Goal: Find specific fact: Find specific fact

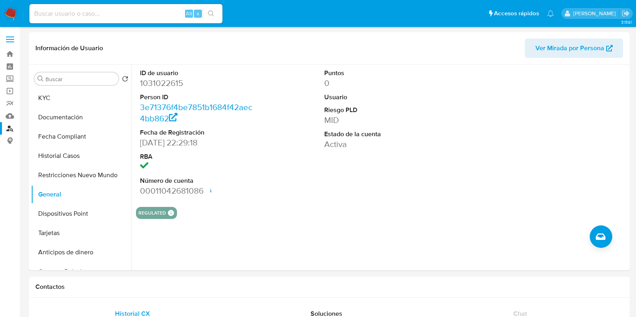
select select "10"
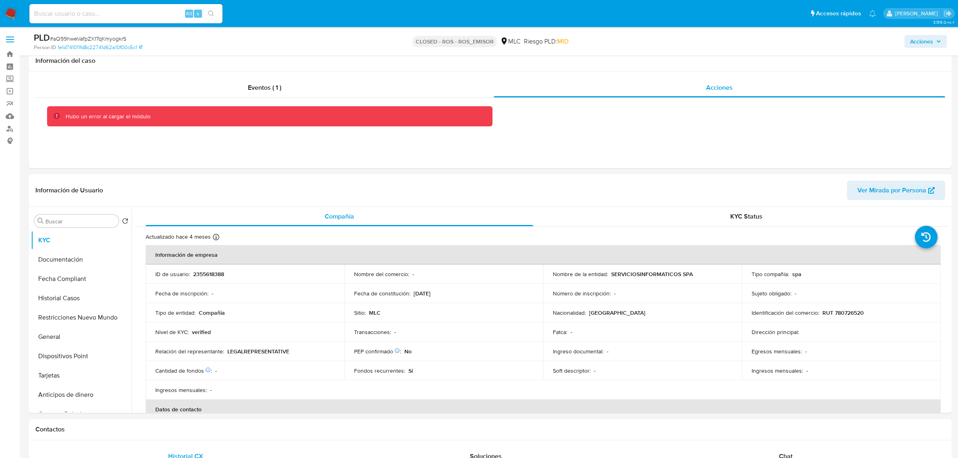
select select "10"
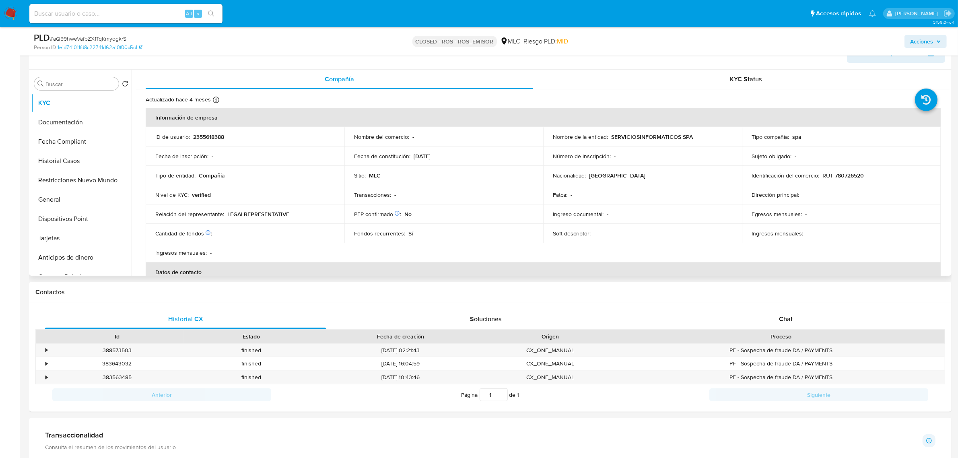
scroll to position [50, 0]
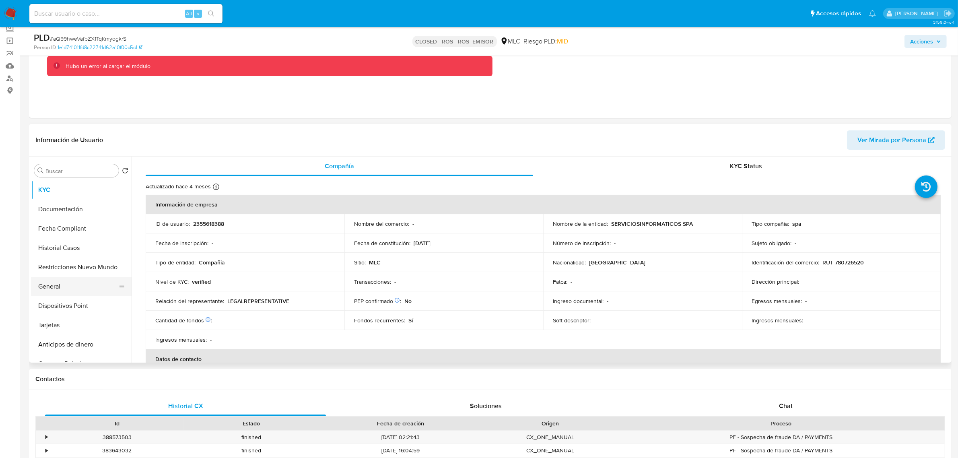
click at [73, 280] on button "General" at bounding box center [78, 286] width 94 height 19
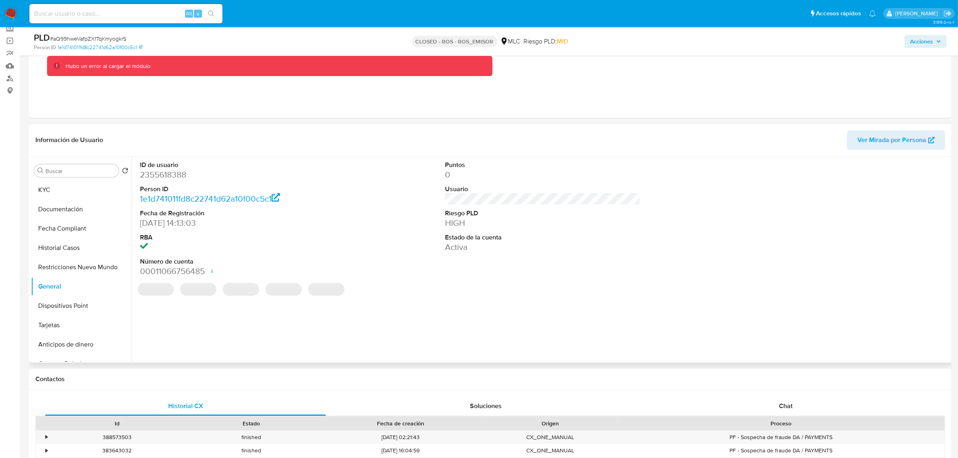
click at [168, 170] on dd "2355618388" at bounding box center [238, 174] width 196 height 11
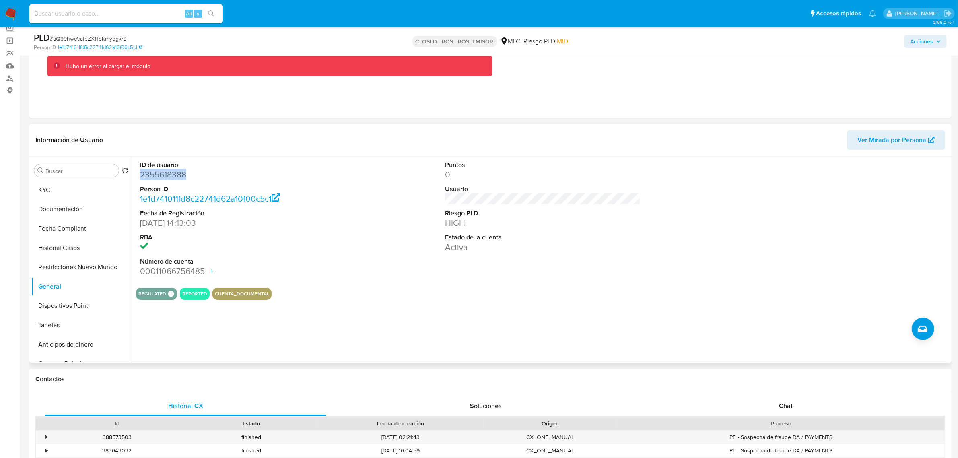
copy dd "2355618388"
